Goal: Transaction & Acquisition: Purchase product/service

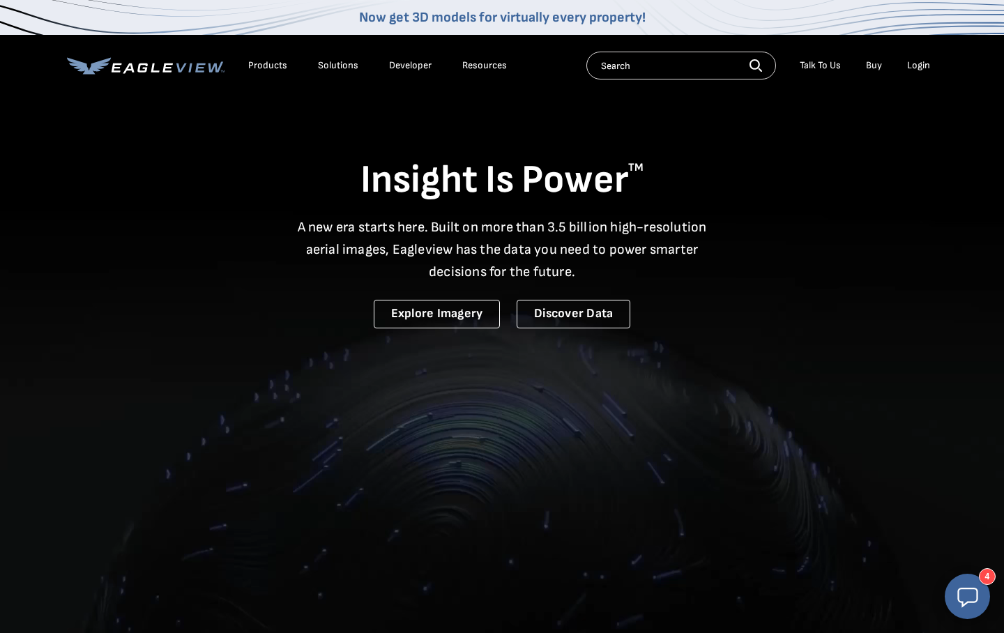
click at [918, 64] on div "Login" at bounding box center [918, 65] width 23 height 13
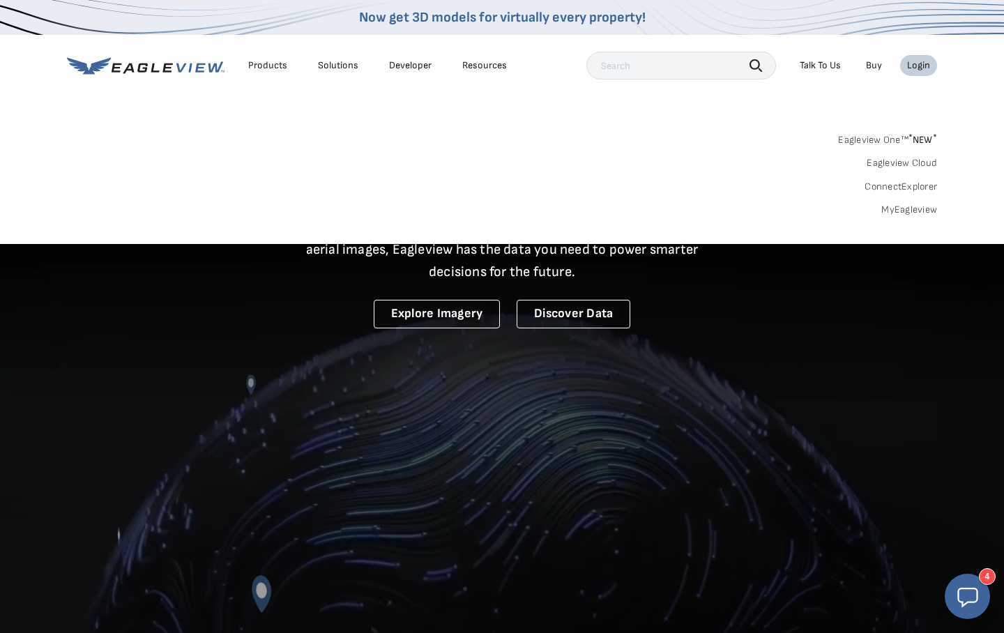
click at [894, 204] on link "MyEagleview" at bounding box center [910, 210] width 56 height 13
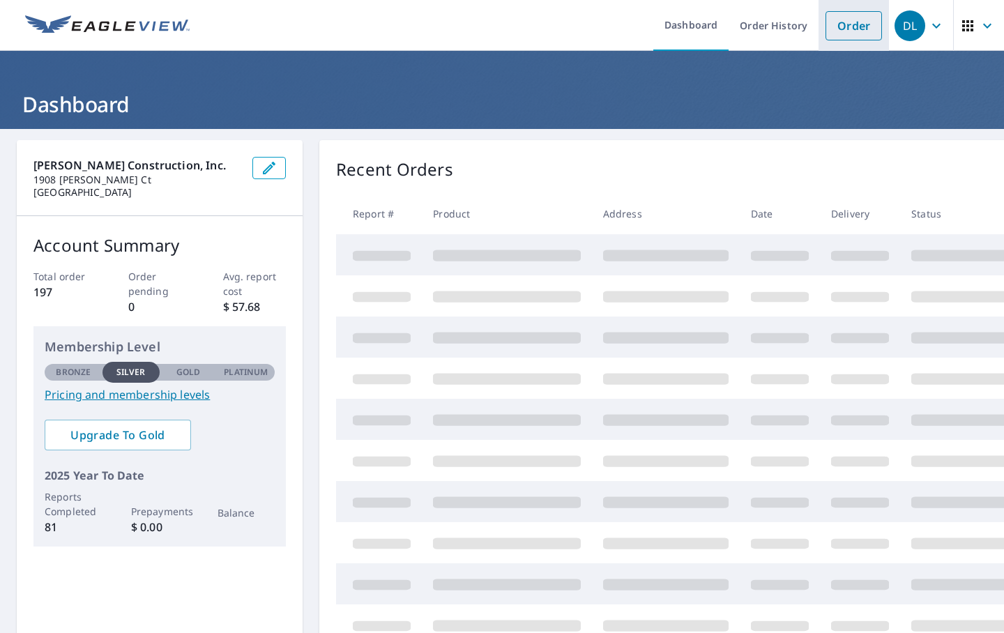
click at [845, 22] on link "Order" at bounding box center [854, 25] width 56 height 29
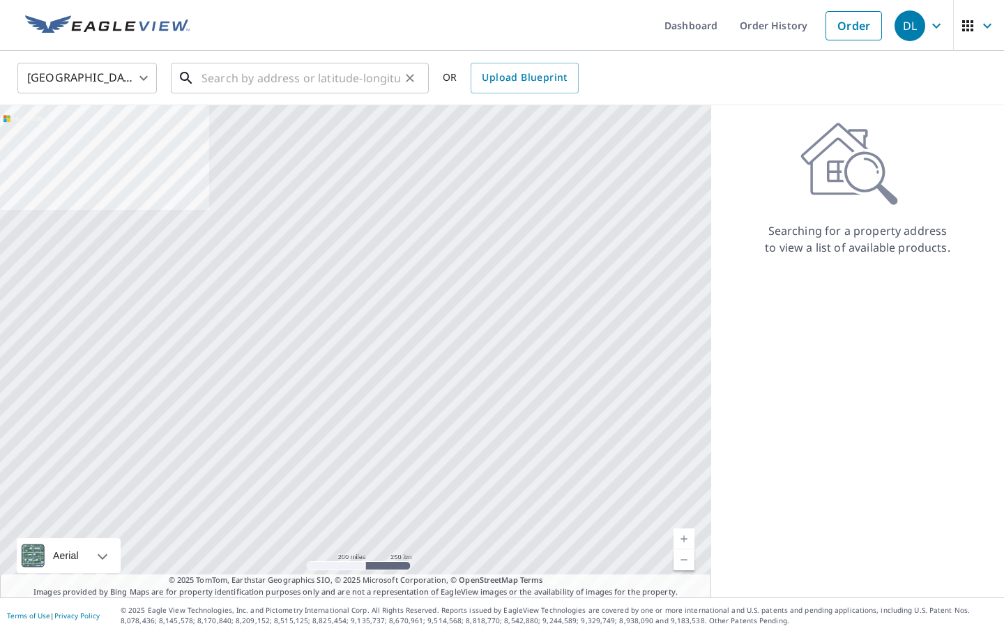
click at [280, 77] on input "text" at bounding box center [301, 78] width 199 height 39
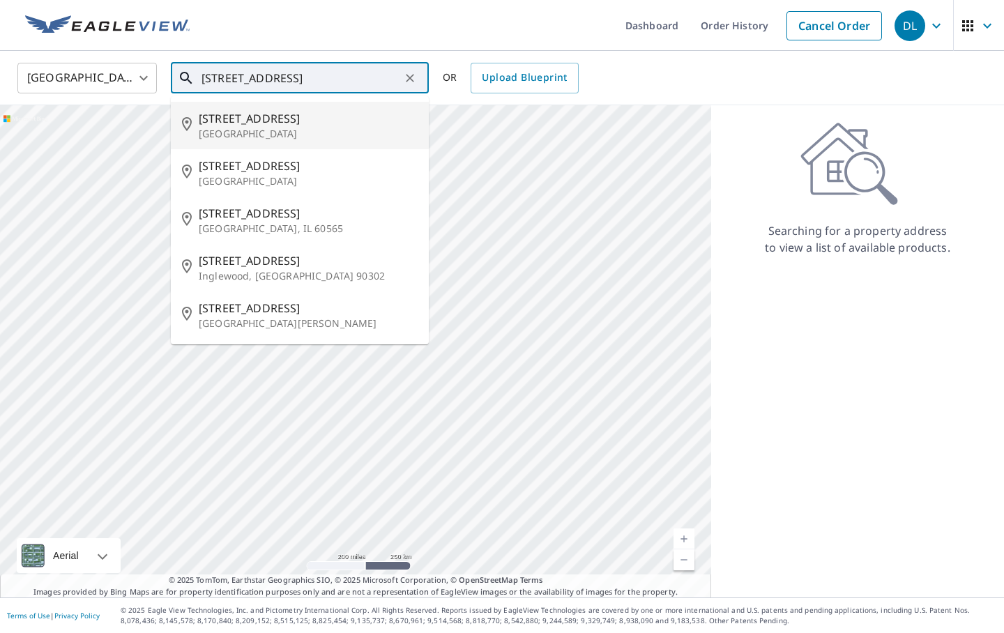
click at [255, 126] on span "[STREET_ADDRESS]" at bounding box center [308, 118] width 219 height 17
type input "[STREET_ADDRESS]"
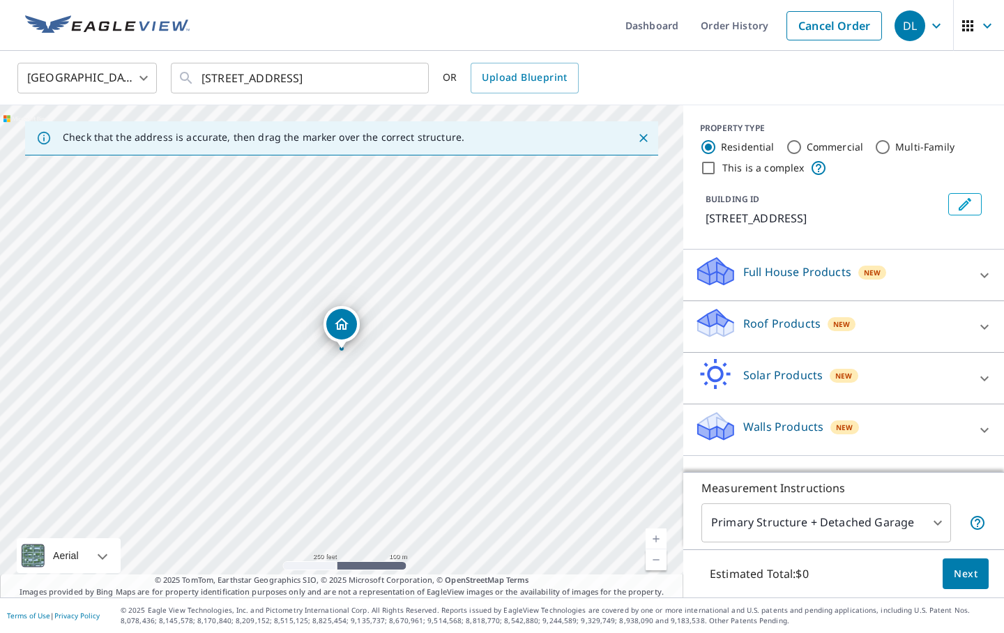
click at [936, 324] on div "Roof Products New" at bounding box center [831, 327] width 273 height 40
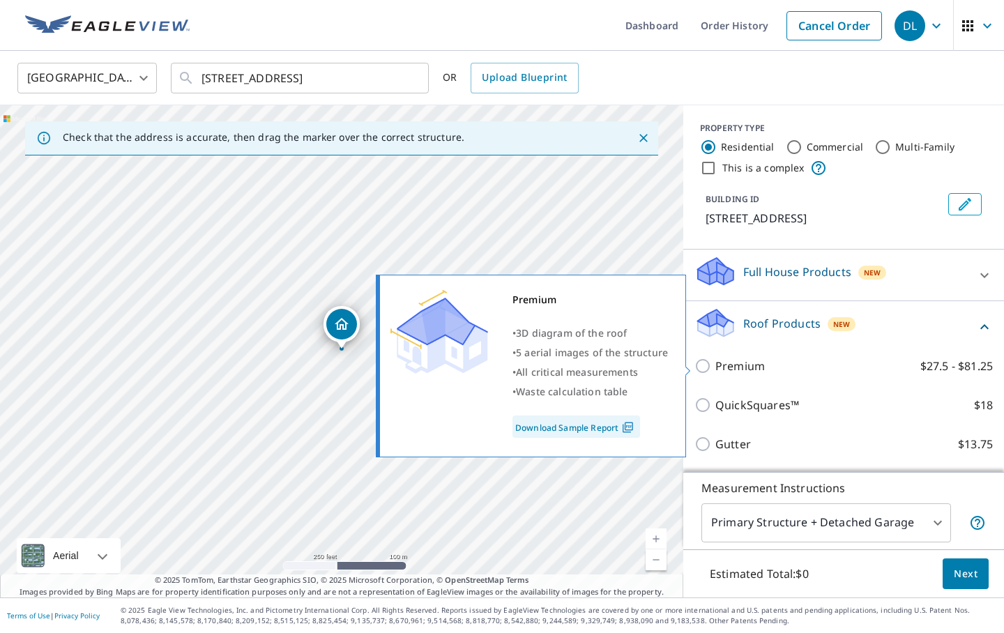
click at [708, 365] on input "Premium $27.5 - $81.25" at bounding box center [705, 366] width 21 height 17
checkbox input "true"
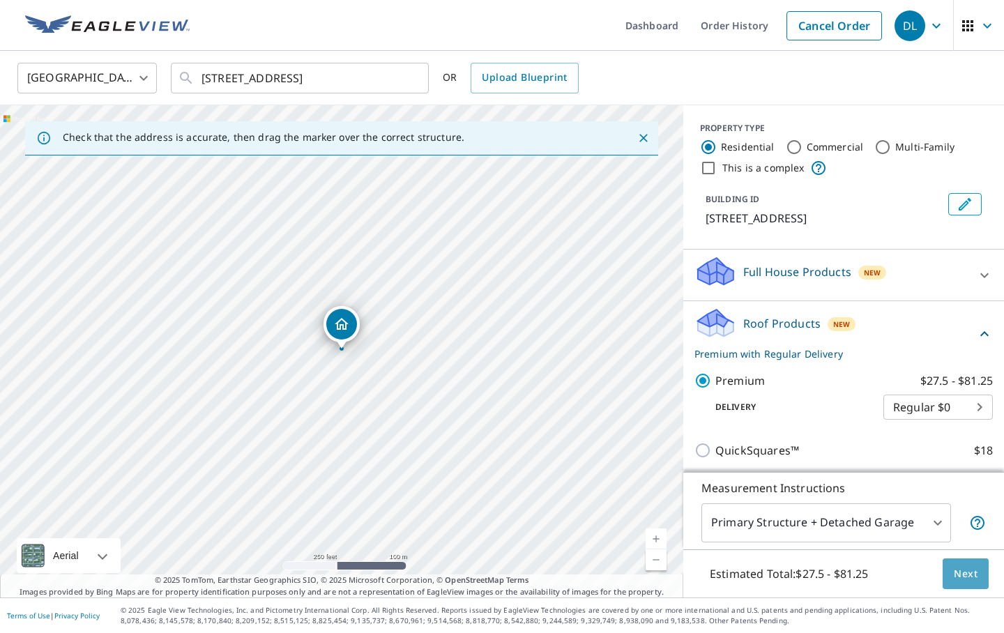
click at [964, 573] on span "Next" at bounding box center [966, 574] width 24 height 17
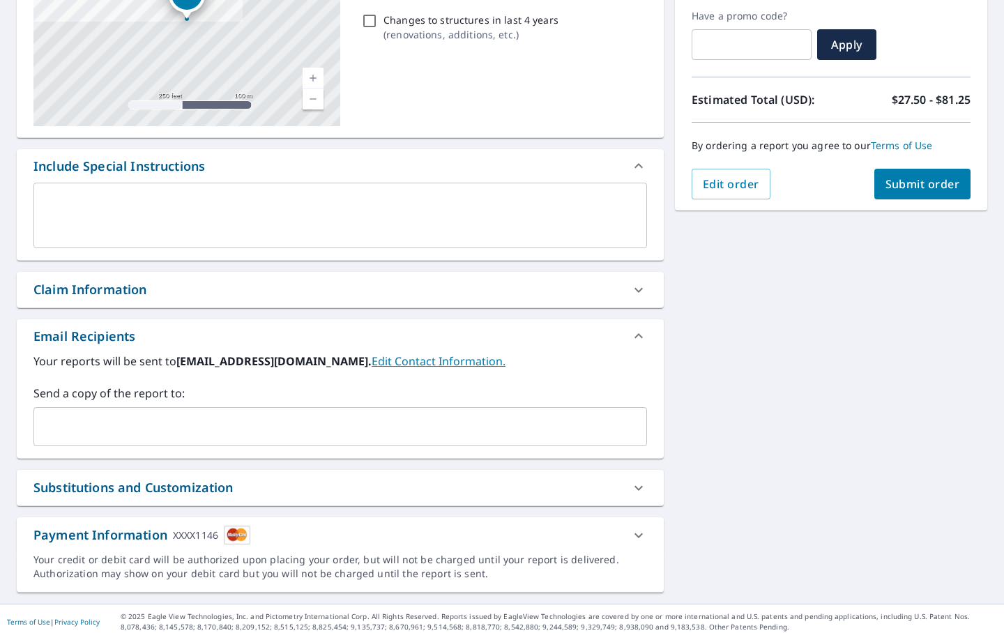
scroll to position [232, 0]
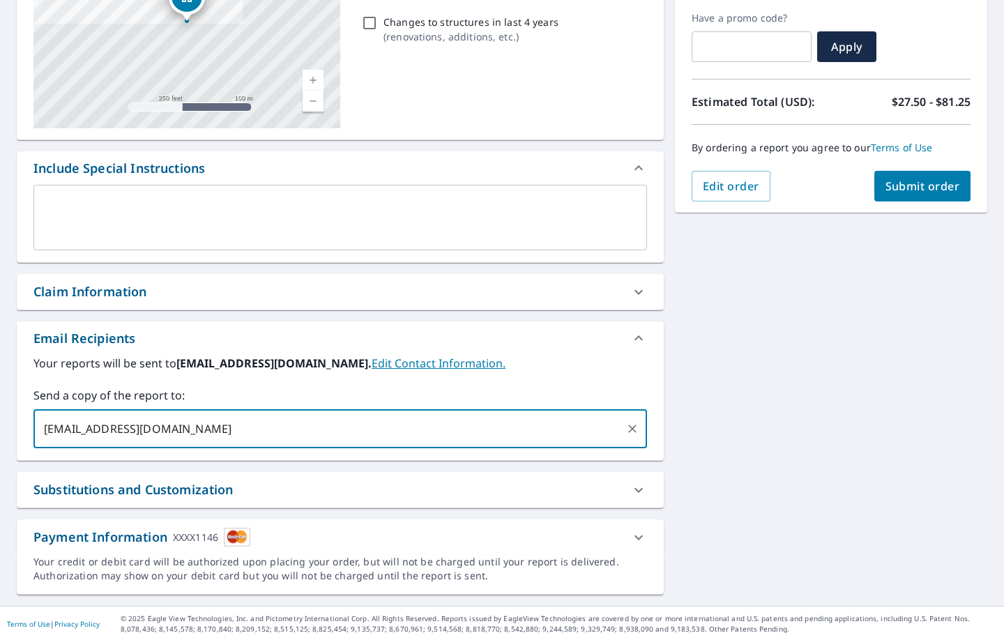
type input "[EMAIL_ADDRESS][DOMAIN_NAME]"
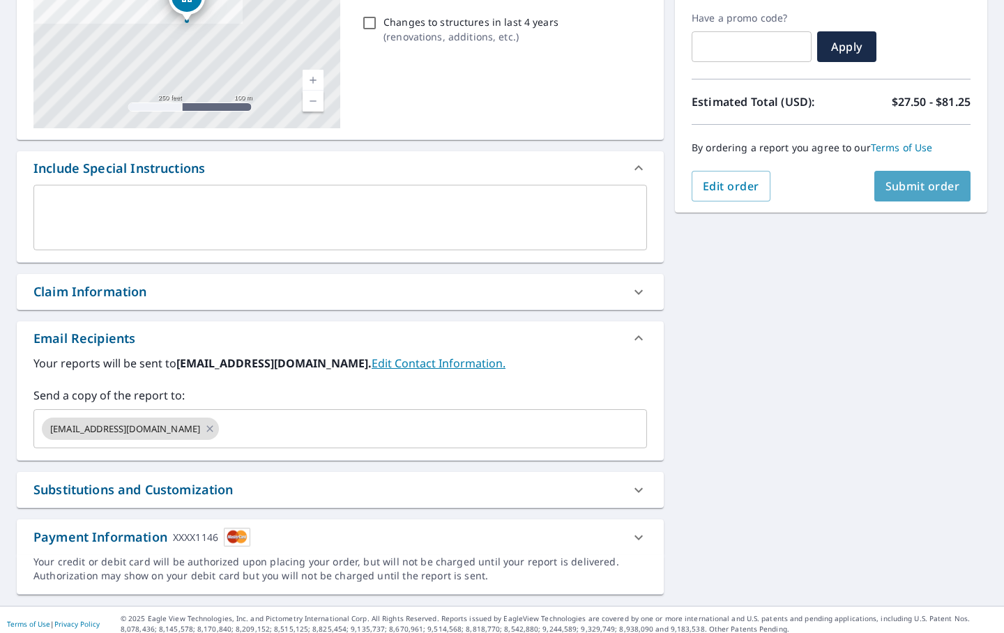
click at [918, 190] on span "Submit order" at bounding box center [923, 186] width 75 height 15
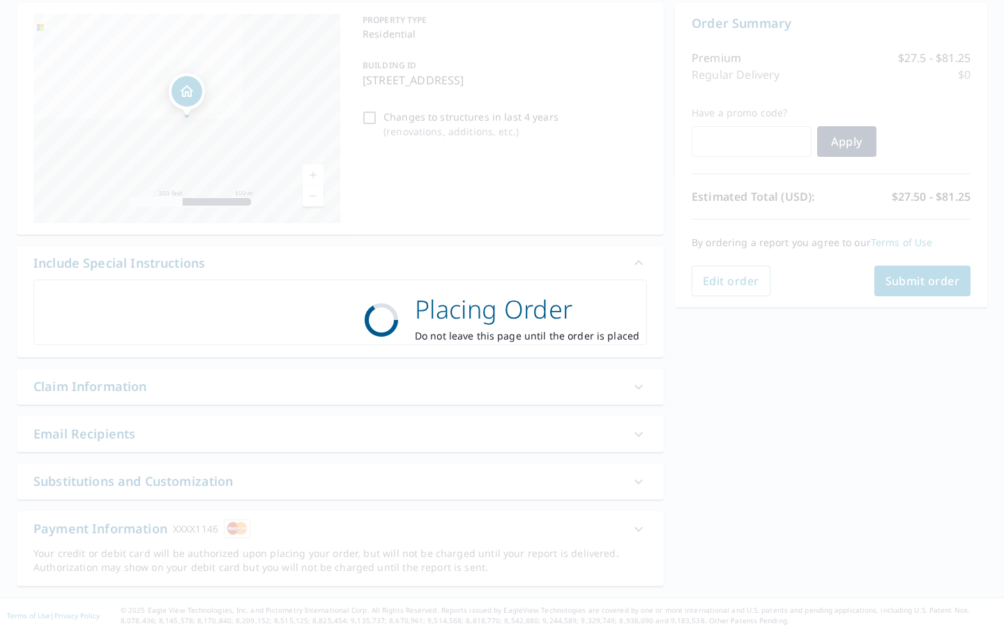
scroll to position [137, 0]
